Goal: Task Accomplishment & Management: Manage account settings

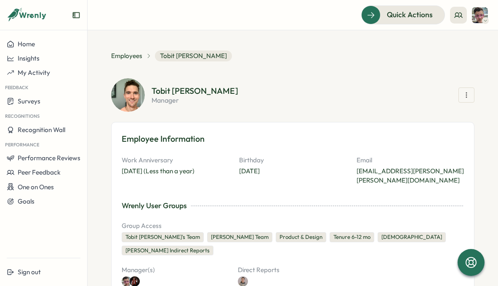
click at [463, 99] on icon "button" at bounding box center [467, 95] width 8 height 8
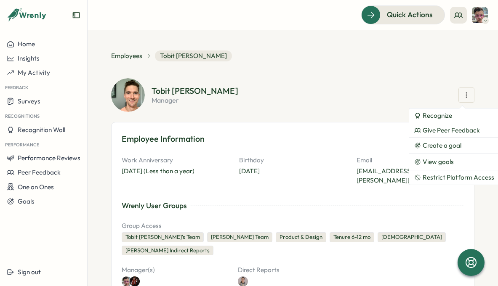
click at [389, 91] on section "Tobit [PERSON_NAME] manager Recognize Give Peer Feedback Create a goal View goa…" at bounding box center [313, 95] width 323 height 17
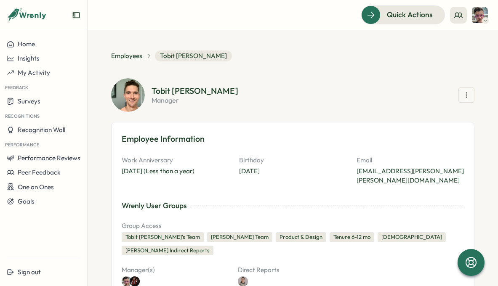
click at [124, 85] on img at bounding box center [128, 95] width 34 height 34
click at [131, 50] on section "**********" at bounding box center [293, 158] width 411 height 256
click at [128, 60] on span "Employees" at bounding box center [126, 55] width 31 height 9
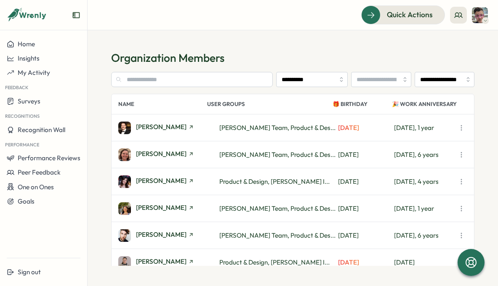
click at [464, 127] on icon "button" at bounding box center [461, 128] width 8 height 8
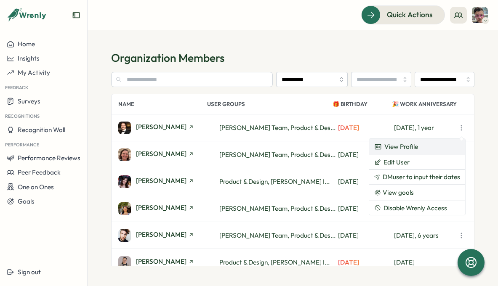
click at [431, 147] on link "View Profile" at bounding box center [417, 147] width 96 height 16
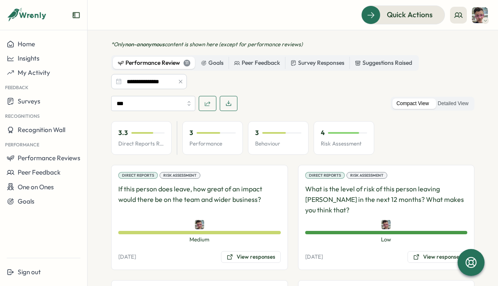
scroll to position [451, 0]
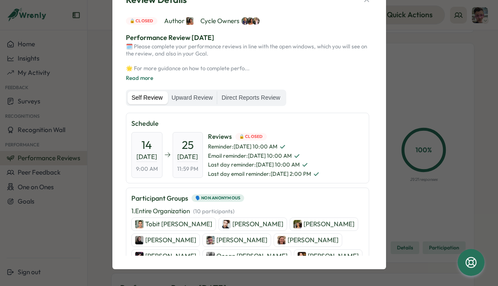
click at [155, 226] on p "Tobit Michael" at bounding box center [178, 224] width 67 height 9
click at [233, 225] on p "Jay Cowle" at bounding box center [258, 224] width 51 height 9
click at [304, 225] on p "Estelle Lim" at bounding box center [329, 224] width 51 height 9
click at [196, 236] on p "Lucy Skinner" at bounding box center [170, 240] width 51 height 9
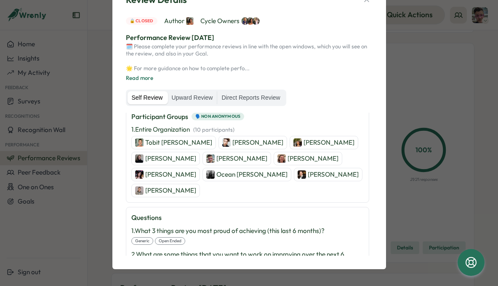
scroll to position [85, 0]
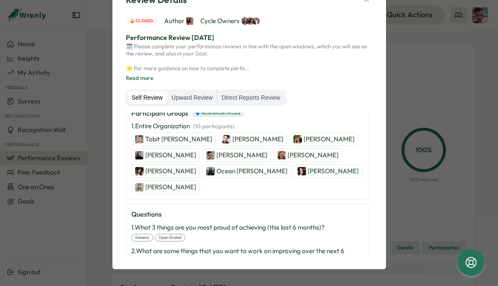
click at [288, 155] on p "Charley Watters" at bounding box center [313, 155] width 51 height 9
click at [288, 167] on p "Ocean Allen" at bounding box center [252, 171] width 71 height 9
click at [308, 169] on p "Carlton Huber" at bounding box center [333, 171] width 51 height 9
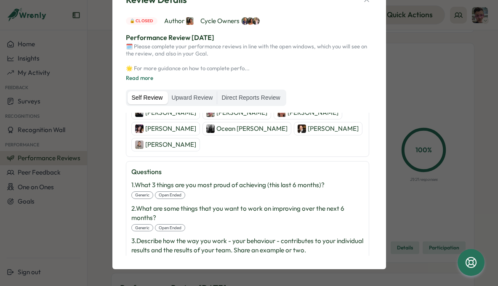
scroll to position [0, 0]
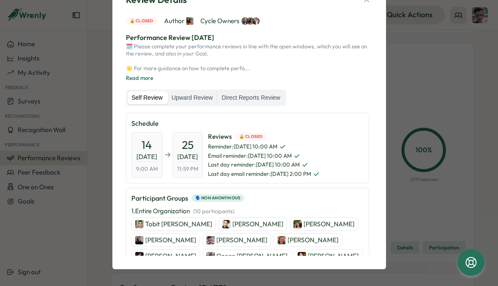
click at [203, 235] on div "Chris Forlano" at bounding box center [237, 240] width 69 height 13
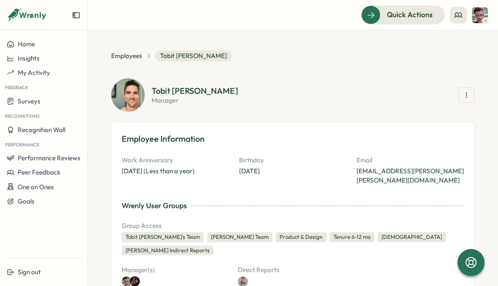
click at [464, 97] on icon "button" at bounding box center [467, 95] width 8 height 8
click at [422, 80] on div "Tobit Michael manager Recognize Give Peer Feedback Create a goal View goals Res…" at bounding box center [293, 95] width 364 height 34
click at [456, 17] on icon at bounding box center [459, 15] width 8 height 8
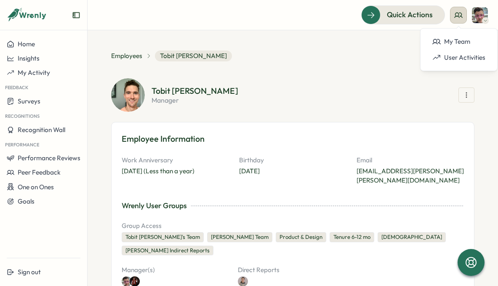
click at [456, 17] on icon at bounding box center [459, 15] width 8 height 8
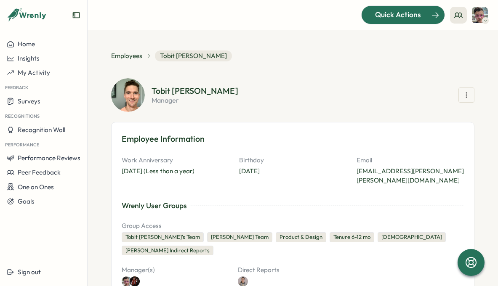
click at [370, 19] on div "Quick Actions" at bounding box center [398, 14] width 76 height 11
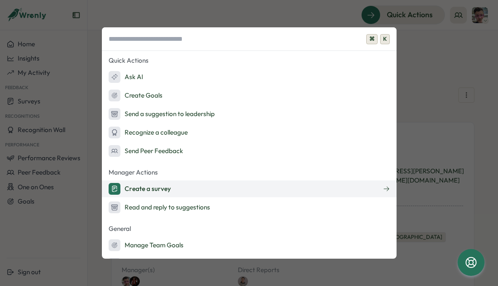
scroll to position [54, 0]
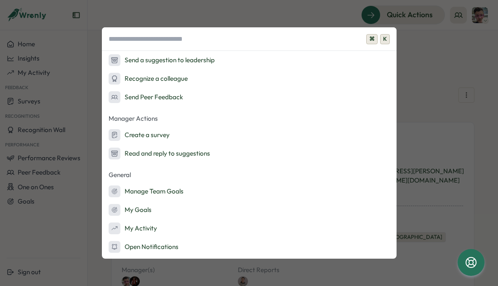
click at [434, 67] on div "⌘ K Quick Actions Ask AI Create Goals Send a suggestion to leadership Recognize…" at bounding box center [249, 143] width 498 height 286
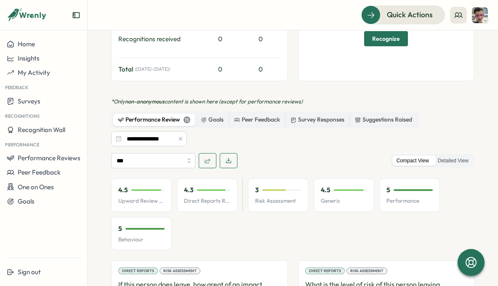
scroll to position [419, 0]
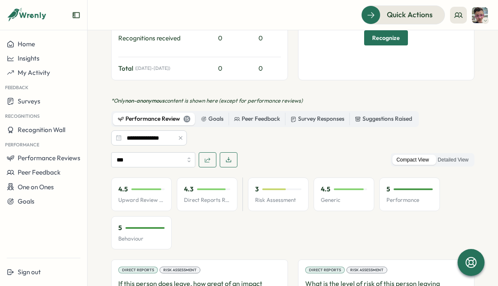
click at [206, 157] on icon "button" at bounding box center [207, 160] width 7 height 7
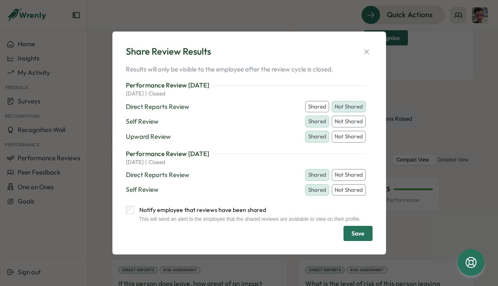
click at [309, 102] on button "Shared" at bounding box center [317, 107] width 24 height 12
click at [223, 206] on label "Notify employee that reviews have been shared" at bounding box center [247, 210] width 227 height 8
click at [358, 241] on span "Save" at bounding box center [358, 234] width 13 height 14
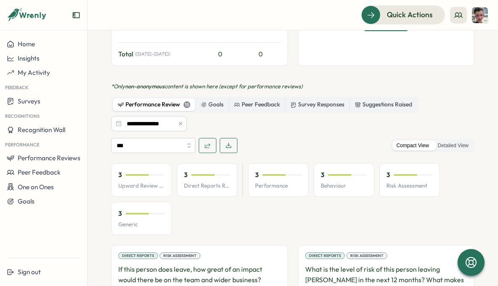
scroll to position [450, 0]
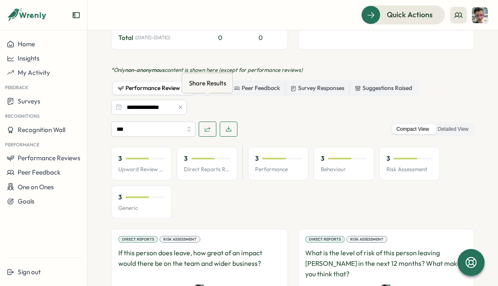
click at [204, 126] on icon "button" at bounding box center [207, 129] width 7 height 7
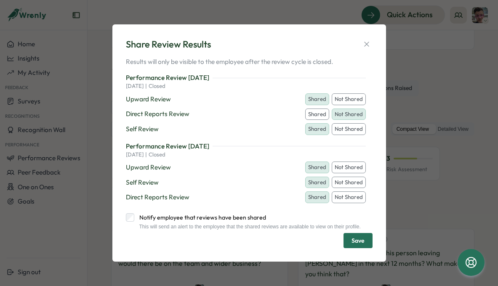
click at [312, 112] on button "Shared" at bounding box center [317, 115] width 24 height 12
click at [363, 248] on span "Save" at bounding box center [358, 241] width 13 height 14
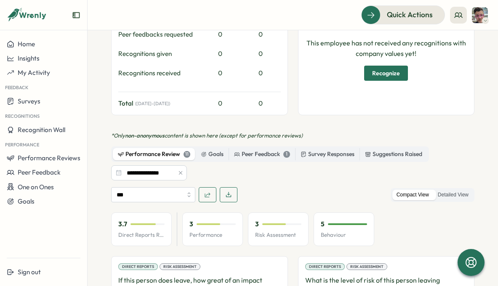
scroll to position [395, 0]
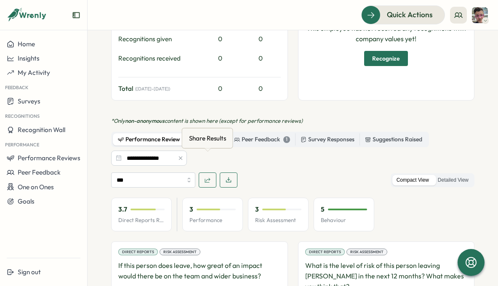
click at [207, 177] on icon "button" at bounding box center [207, 180] width 7 height 7
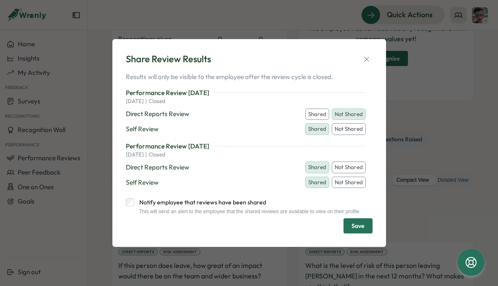
click at [356, 224] on span "Save" at bounding box center [358, 226] width 13 height 14
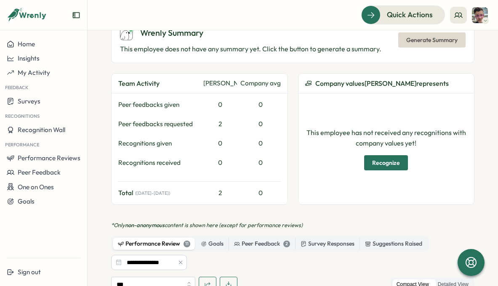
scroll to position [346, 0]
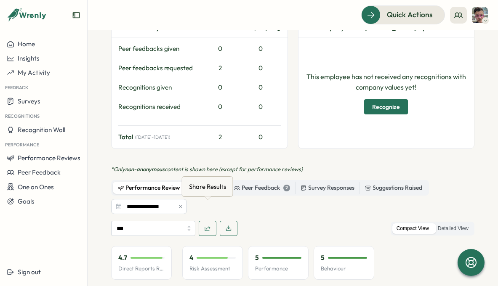
click at [210, 227] on icon "button" at bounding box center [207, 229] width 5 height 5
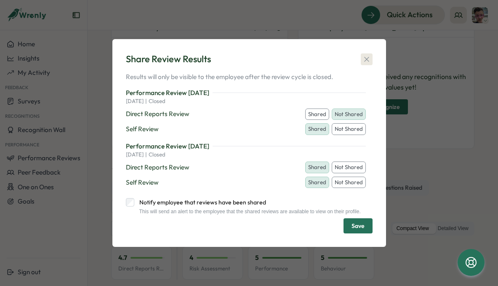
click at [365, 58] on icon "button" at bounding box center [367, 59] width 8 height 8
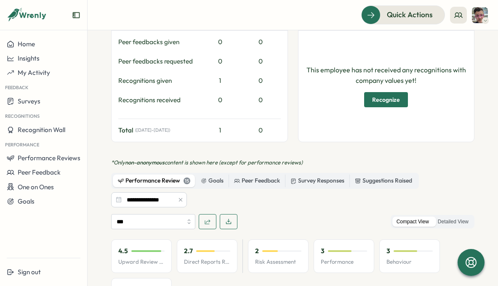
scroll to position [361, 0]
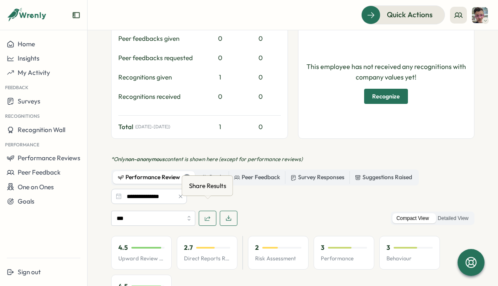
click at [208, 215] on icon "button" at bounding box center [207, 218] width 7 height 7
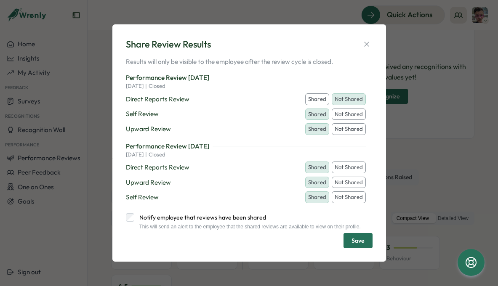
click at [314, 100] on button "Shared" at bounding box center [317, 100] width 24 height 12
click at [209, 214] on label "Notify employee that reviews have been shared" at bounding box center [247, 218] width 227 height 8
click at [361, 240] on span "Save" at bounding box center [358, 241] width 13 height 14
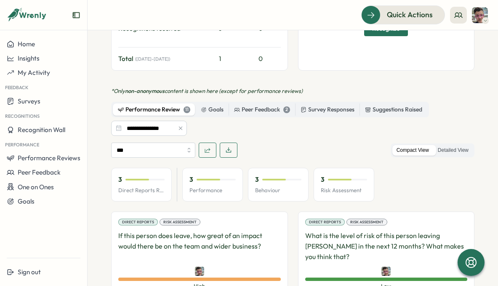
scroll to position [420, 0]
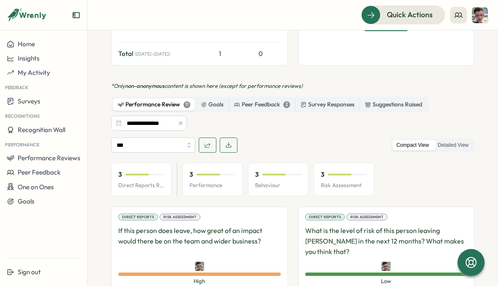
click at [204, 142] on icon "button" at bounding box center [207, 145] width 7 height 7
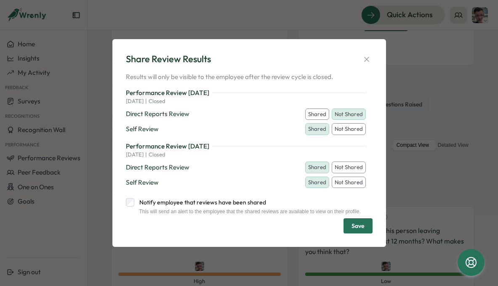
click at [316, 111] on button "Shared" at bounding box center [317, 115] width 24 height 12
click at [257, 201] on label "Notify employee that reviews have been shared" at bounding box center [247, 202] width 227 height 8
click at [363, 232] on span "Save" at bounding box center [358, 226] width 13 height 14
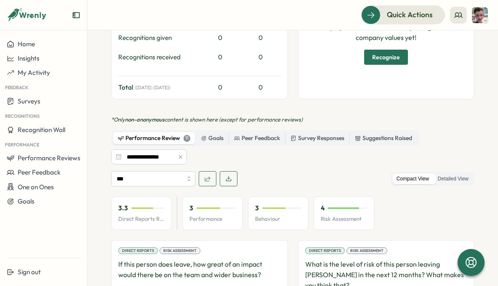
scroll to position [406, 0]
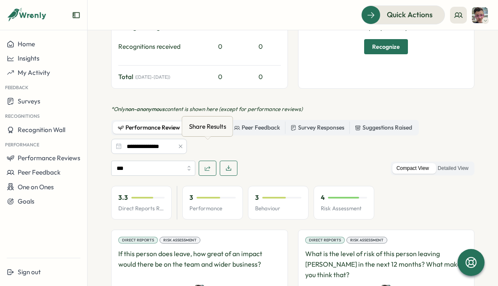
click at [206, 166] on icon "button" at bounding box center [207, 168] width 5 height 5
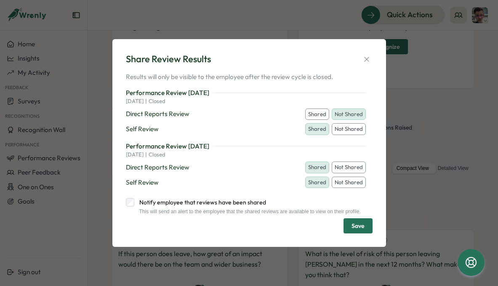
click at [191, 198] on label "Notify employee that reviews have been shared" at bounding box center [247, 202] width 227 height 8
click at [316, 110] on button "Shared" at bounding box center [317, 115] width 24 height 12
click at [366, 223] on button "Save" at bounding box center [358, 226] width 29 height 15
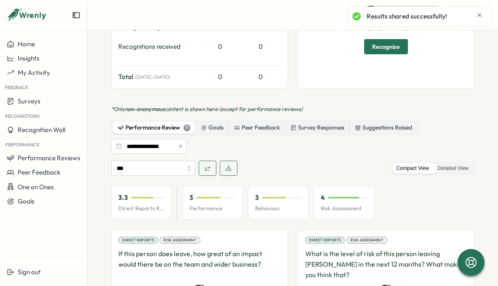
scroll to position [0, 0]
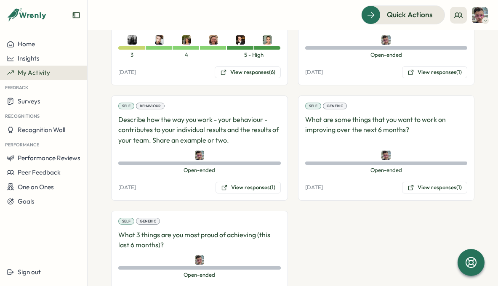
scroll to position [1686, 0]
